Goal: Information Seeking & Learning: Learn about a topic

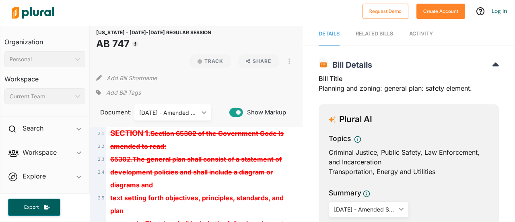
scroll to position [6, 0]
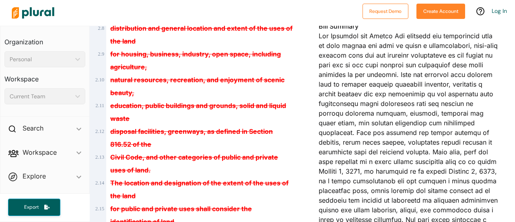
scroll to position [246, 0]
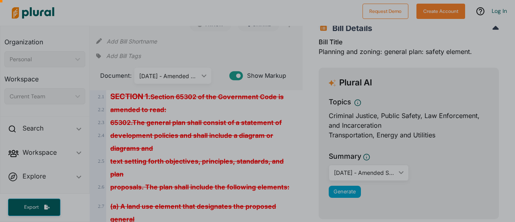
drag, startPoint x: 353, startPoint y: 35, endPoint x: 360, endPoint y: 59, distance: 24.6
click at [360, 59] on body "Request Demo Create Account Log In Organization Personal ic_keyboard_arrow_down…" at bounding box center [257, 111] width 515 height 222
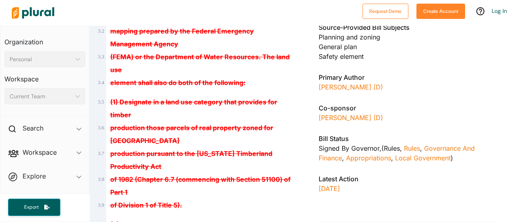
scroll to position [604, 0]
